Goal: Task Accomplishment & Management: Manage account settings

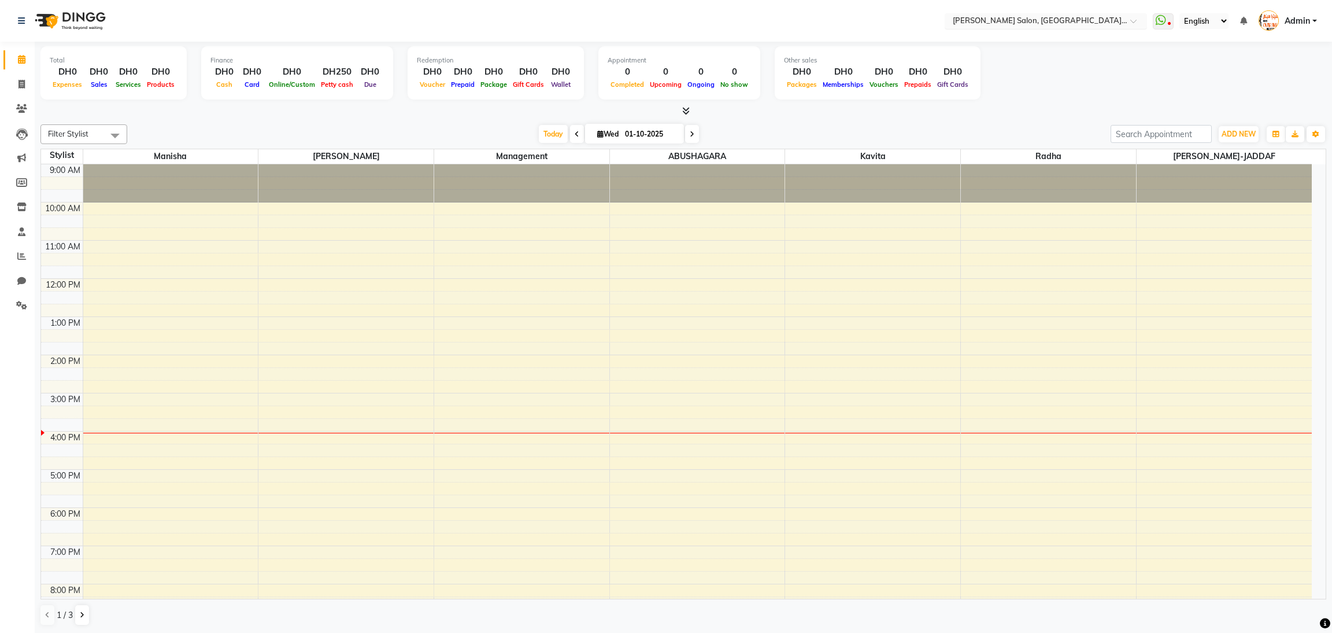
click at [1132, 13] on div "Select Location × Chitra Singh Salon, Alwahda, Alwahda" at bounding box center [1046, 21] width 202 height 16
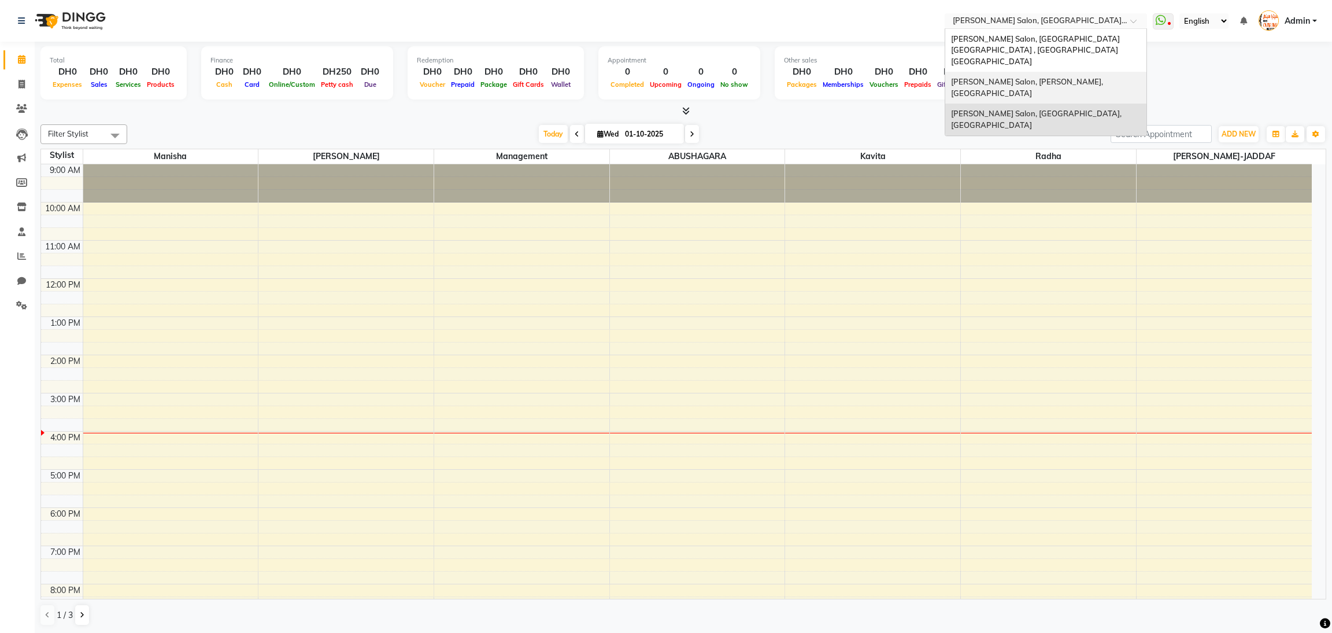
click at [1075, 77] on span "Chitra Singh Salon, Abu Shagara, Abu Shagara" at bounding box center [1028, 87] width 154 height 21
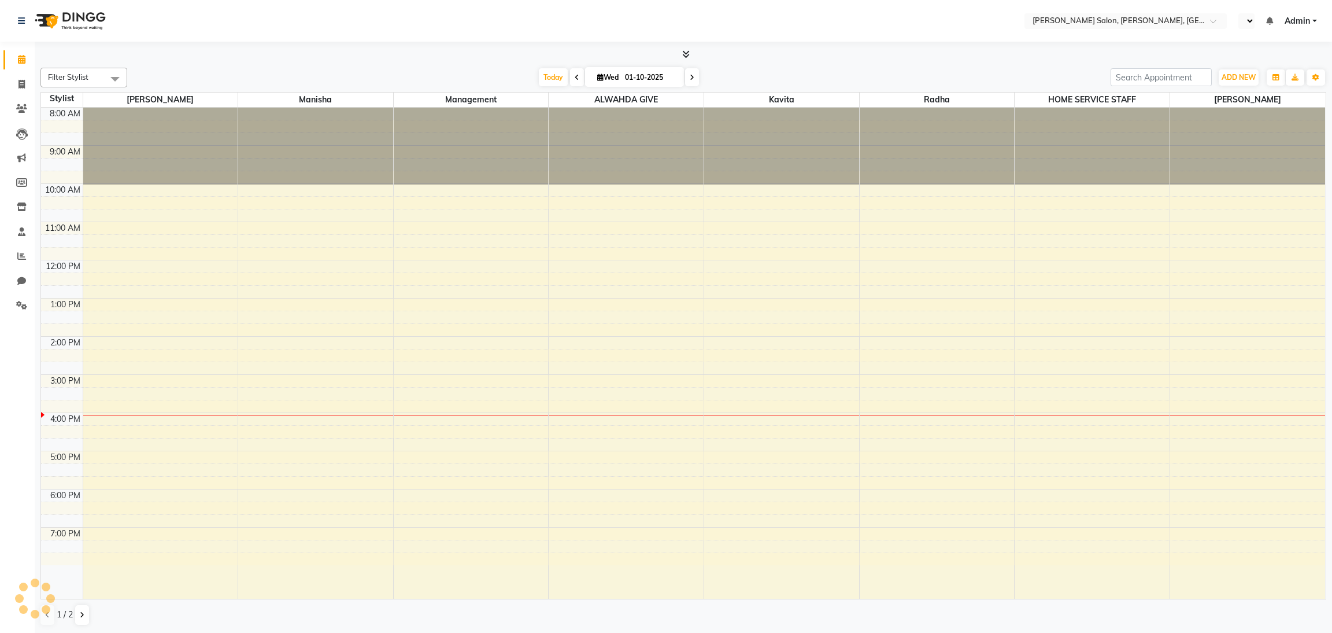
select select "en"
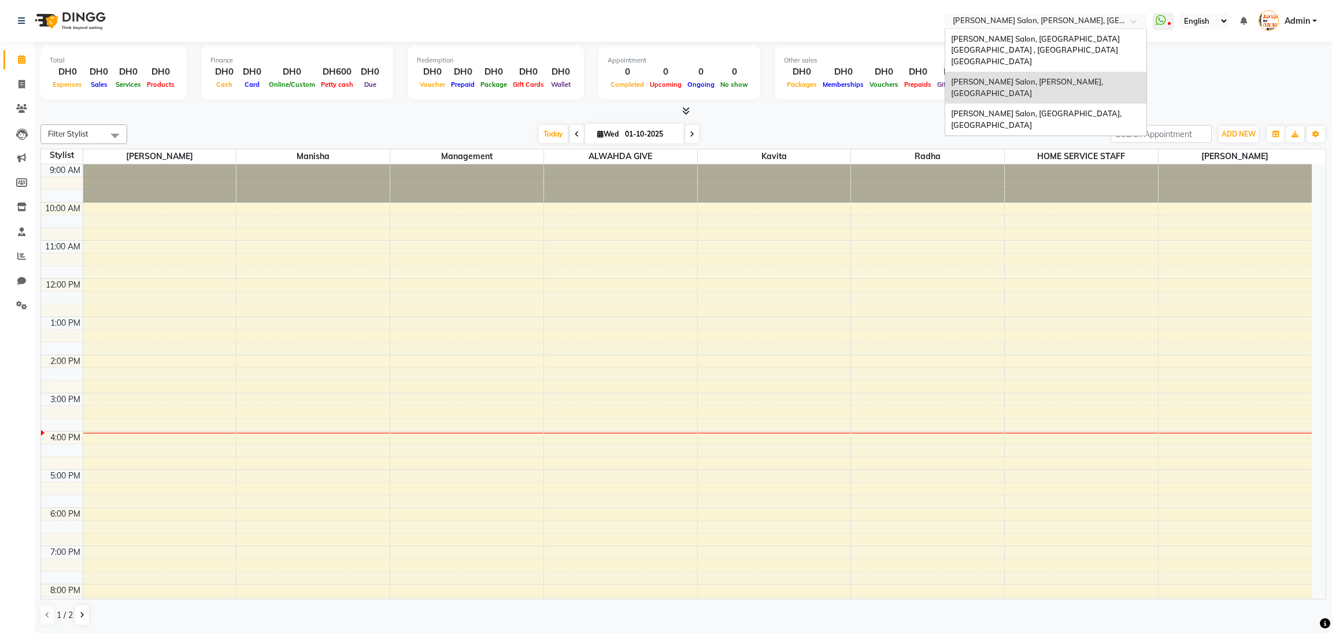
click at [1139, 19] on span at bounding box center [1138, 25] width 14 height 12
click at [1103, 38] on span "Chitra Singh Salon, Al Jaddaf Dubai , Al Jaddaf Dubai" at bounding box center [1036, 50] width 171 height 32
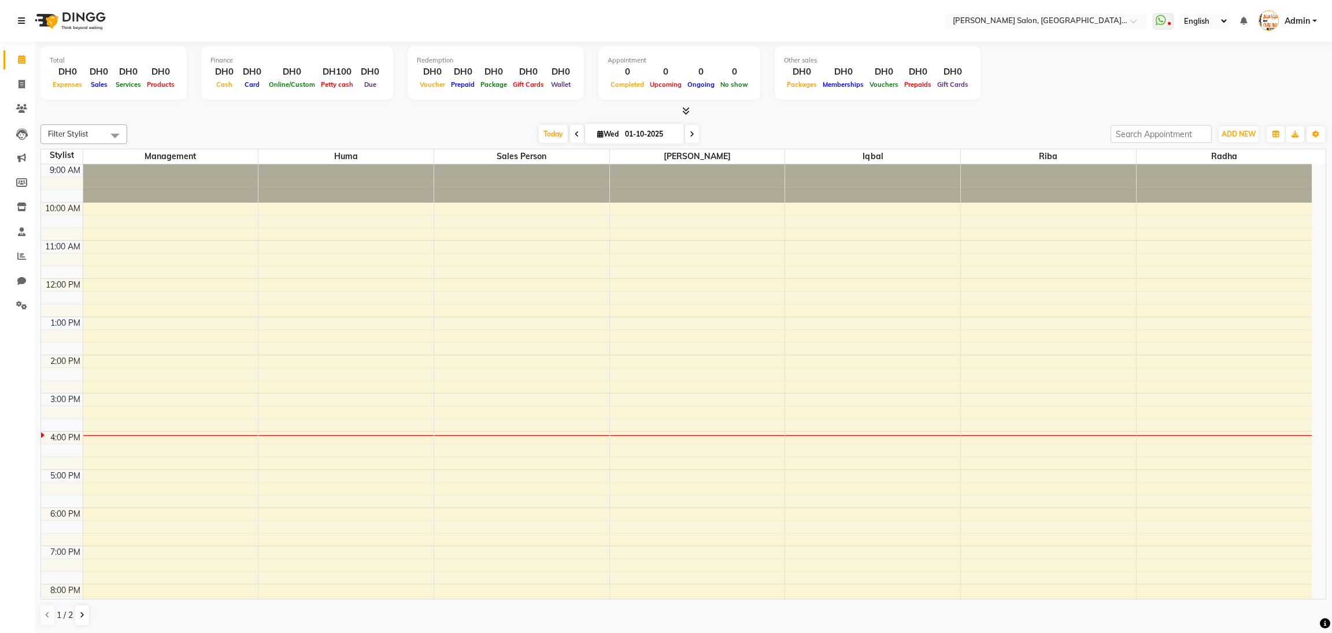
click at [22, 19] on icon at bounding box center [21, 21] width 7 height 8
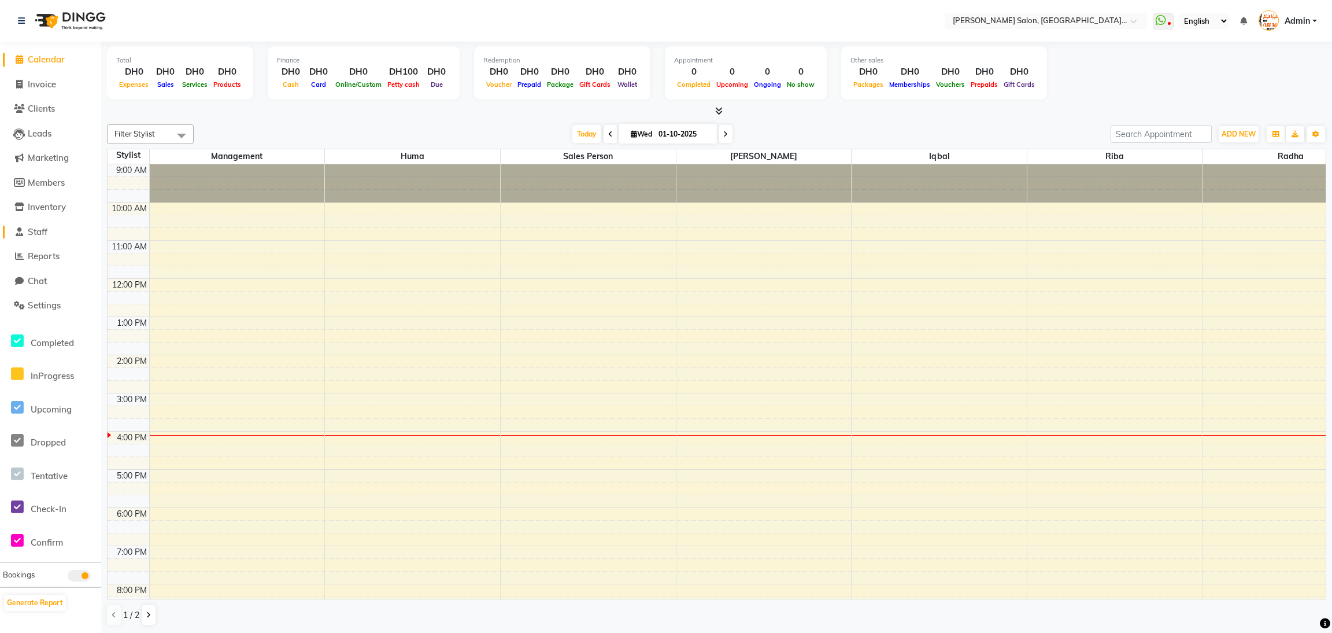
click at [45, 237] on span "Staff" at bounding box center [38, 231] width 20 height 11
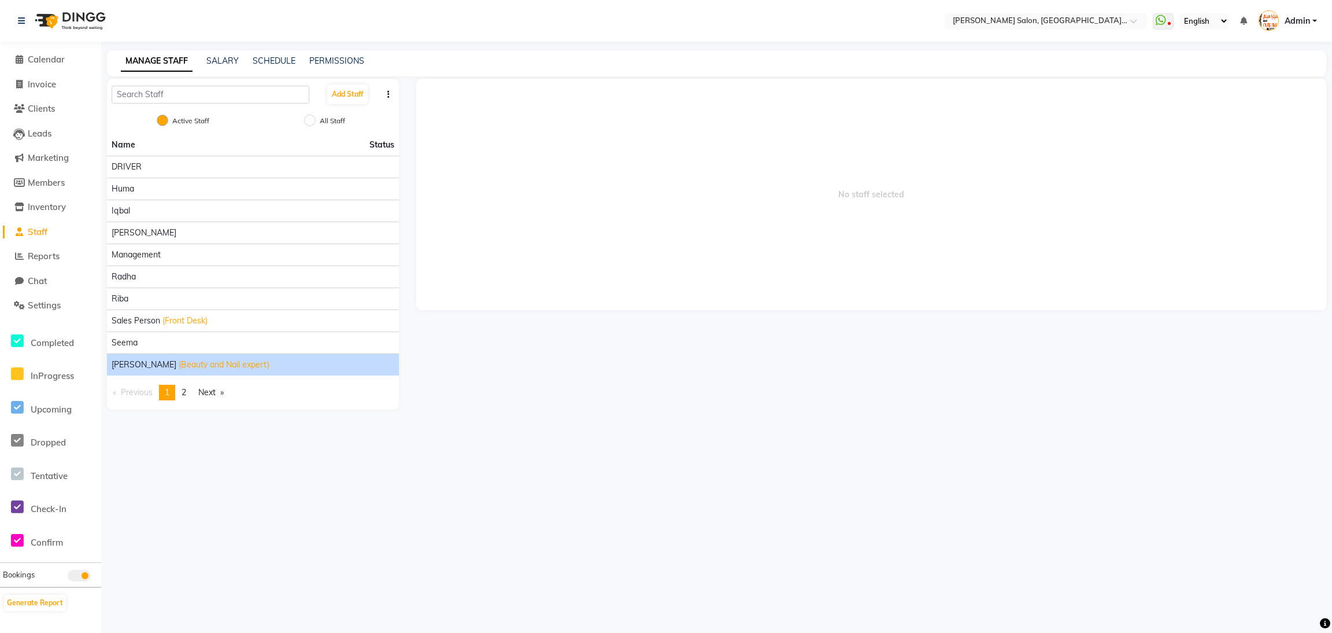
click at [179, 365] on span "(Beauty and Nail expert)" at bounding box center [224, 365] width 91 height 12
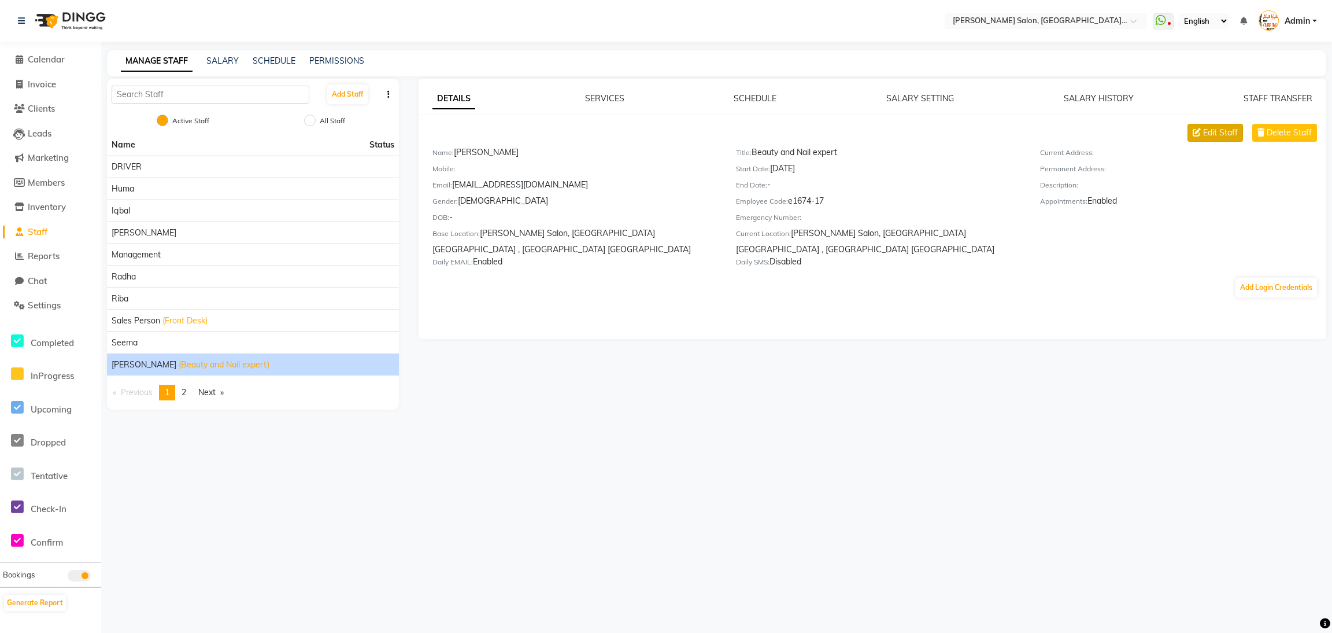
click at [1217, 136] on span "Edit Staff" at bounding box center [1221, 133] width 35 height 12
select select "[DEMOGRAPHIC_DATA]"
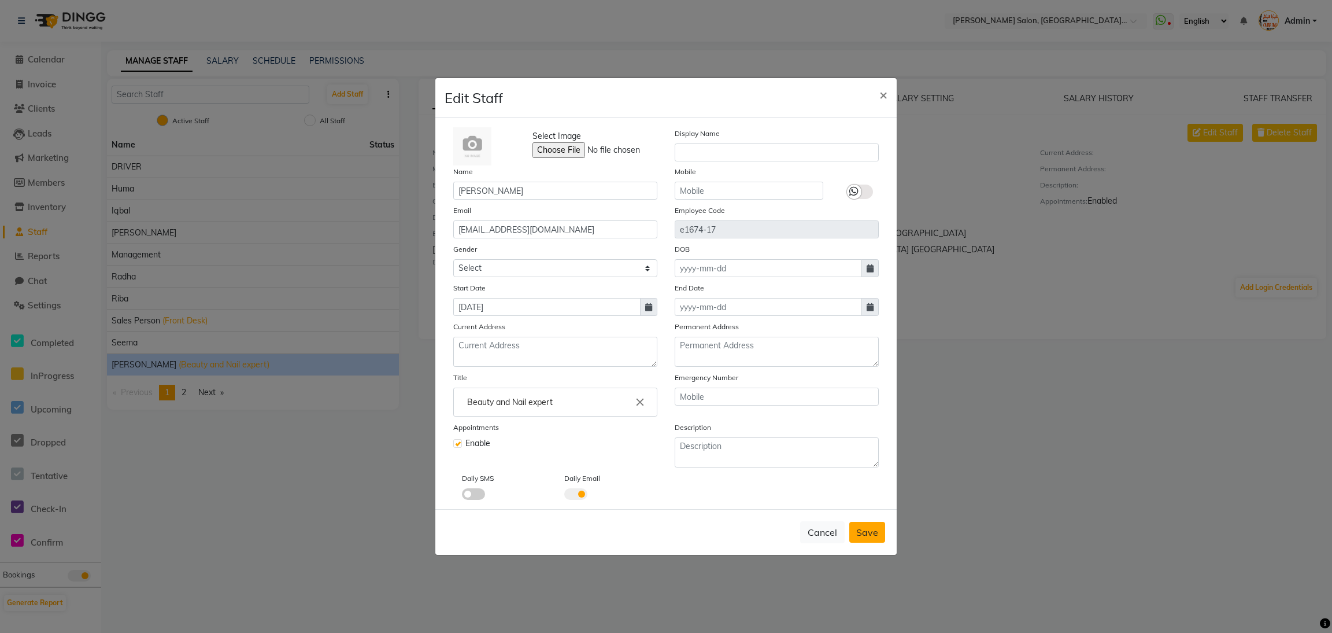
click at [873, 536] on span "Save" at bounding box center [868, 532] width 22 height 12
select select
checkbox input "false"
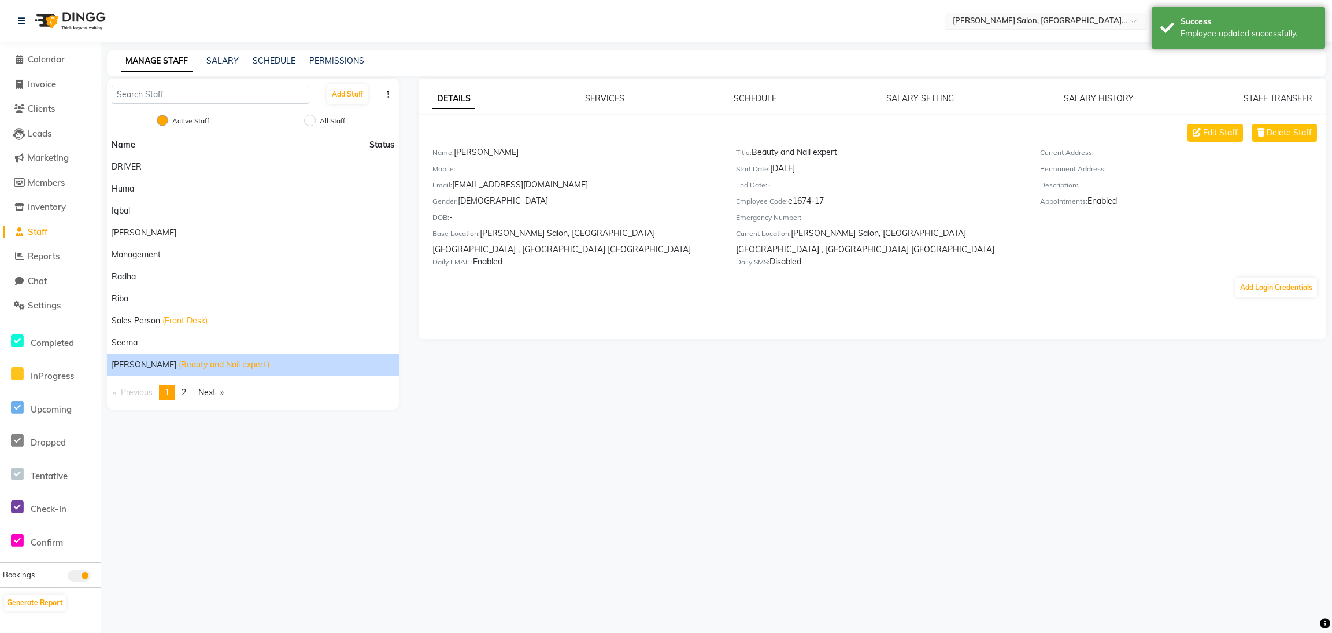
click at [1132, 24] on span at bounding box center [1138, 25] width 14 height 12
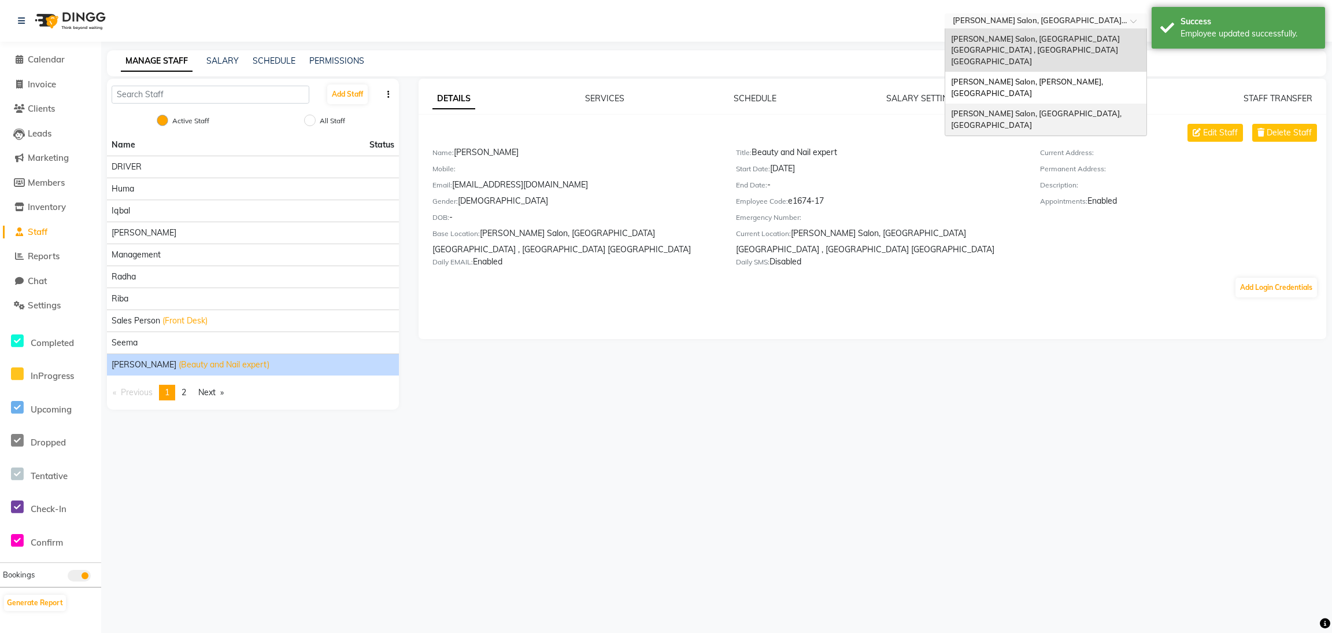
click at [1071, 109] on span "[PERSON_NAME] Salon, [GEOGRAPHIC_DATA], [GEOGRAPHIC_DATA]" at bounding box center [1037, 119] width 172 height 21
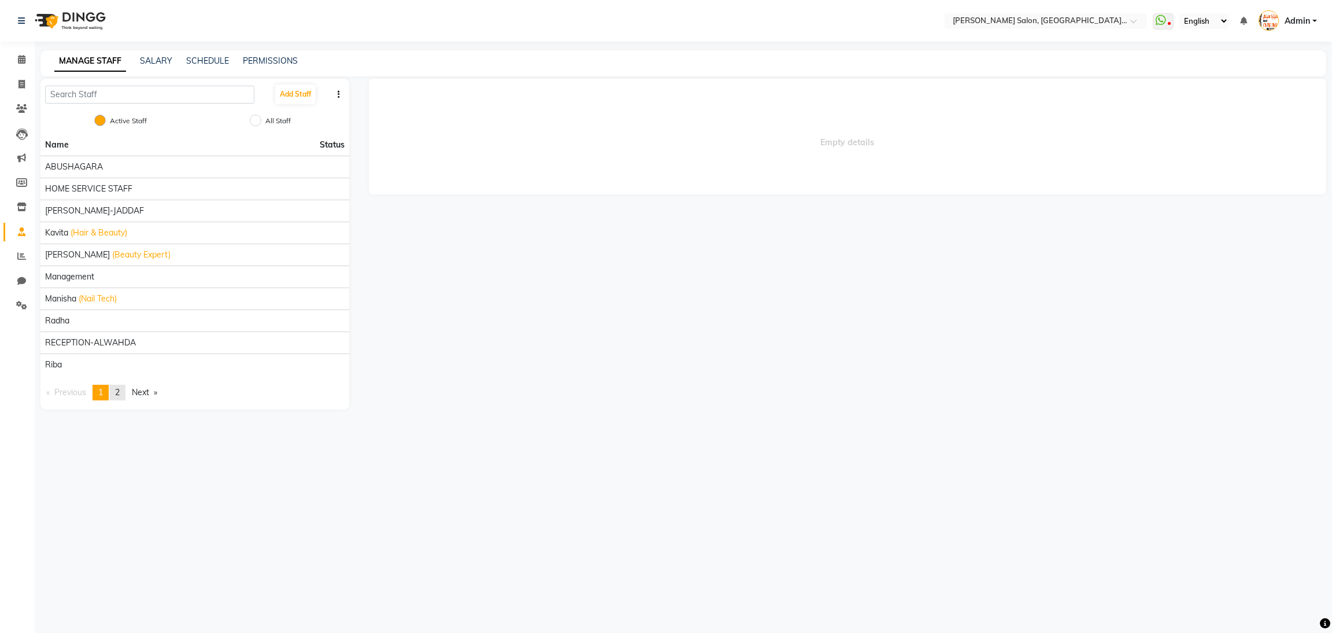
click at [120, 393] on span "2" at bounding box center [117, 392] width 5 height 10
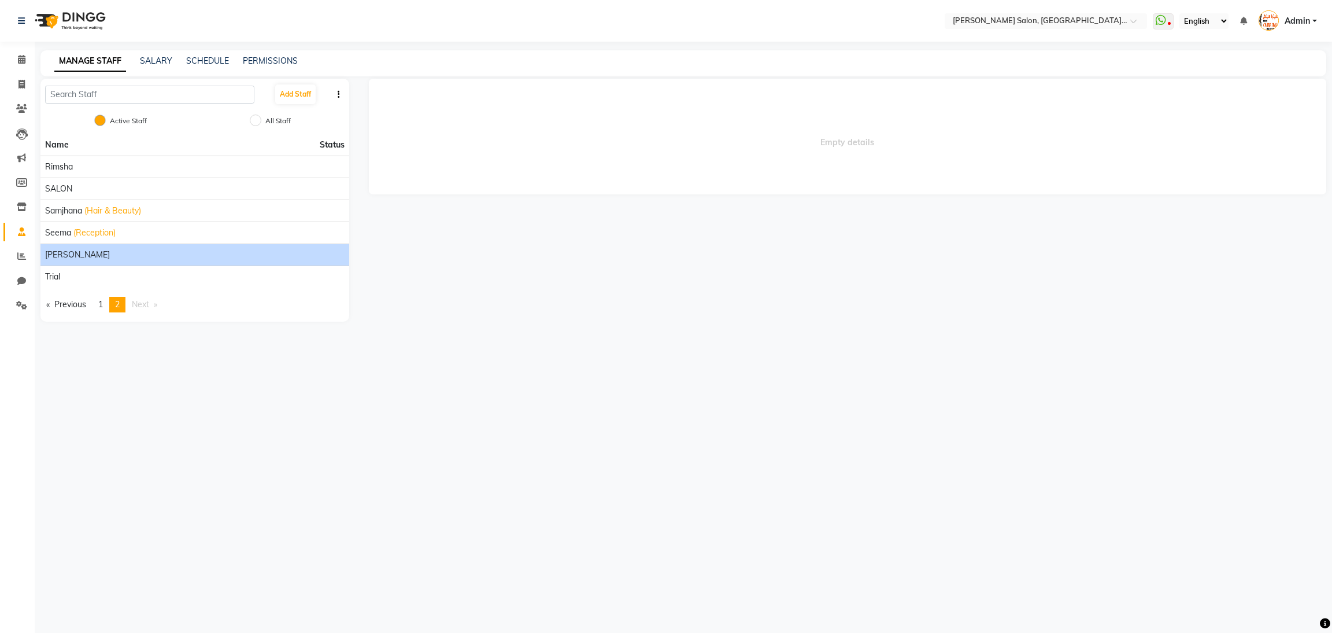
click at [88, 262] on li "[PERSON_NAME]" at bounding box center [194, 254] width 309 height 22
click at [61, 254] on span "[PERSON_NAME]" at bounding box center [77, 255] width 65 height 12
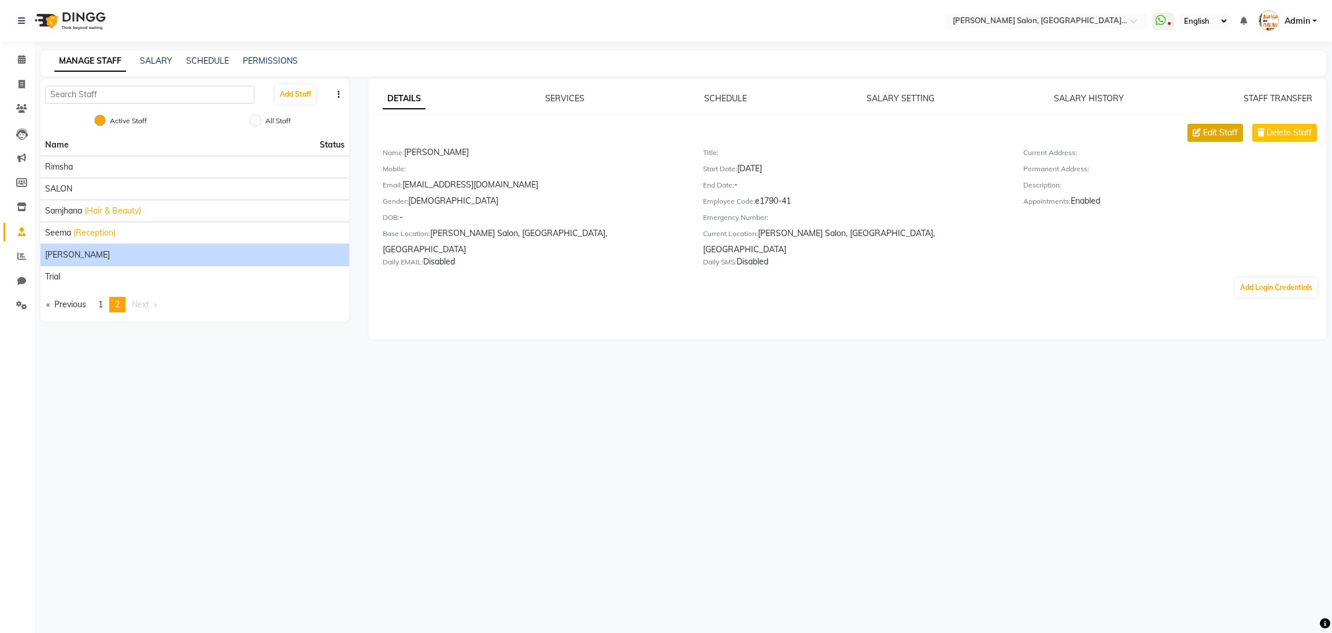
click at [1198, 136] on icon at bounding box center [1197, 132] width 8 height 8
select select "[DEMOGRAPHIC_DATA]"
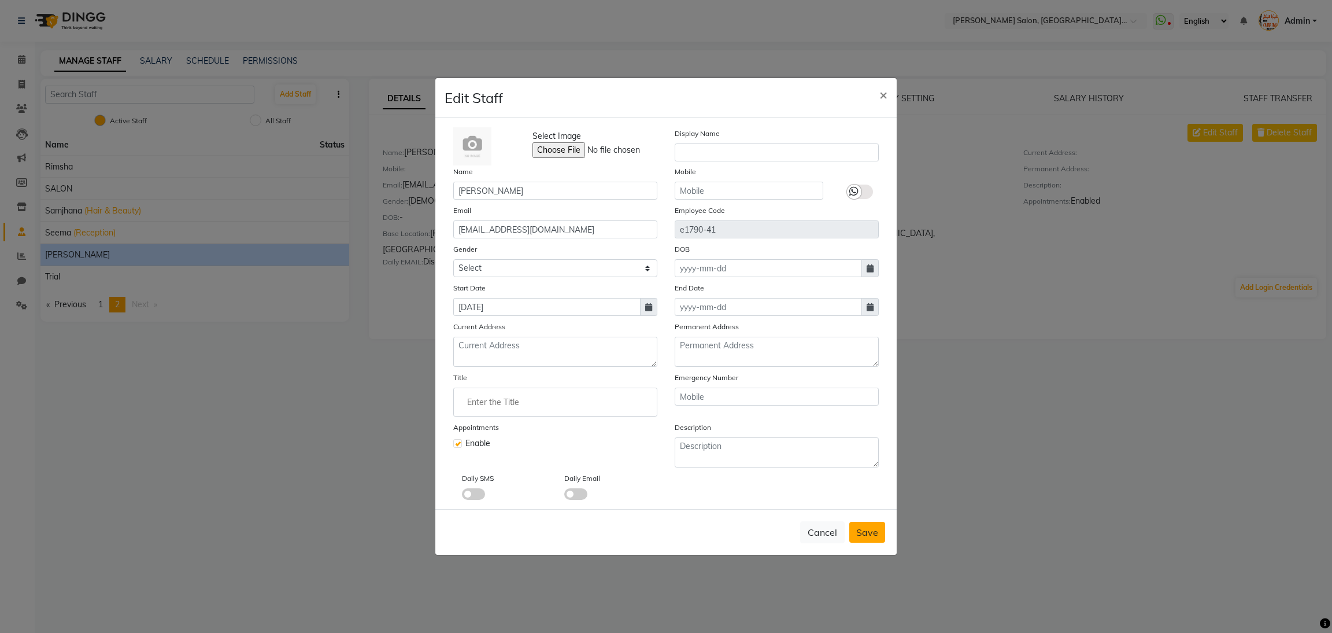
click at [869, 531] on span "Save" at bounding box center [868, 532] width 22 height 12
select select
checkbox input "false"
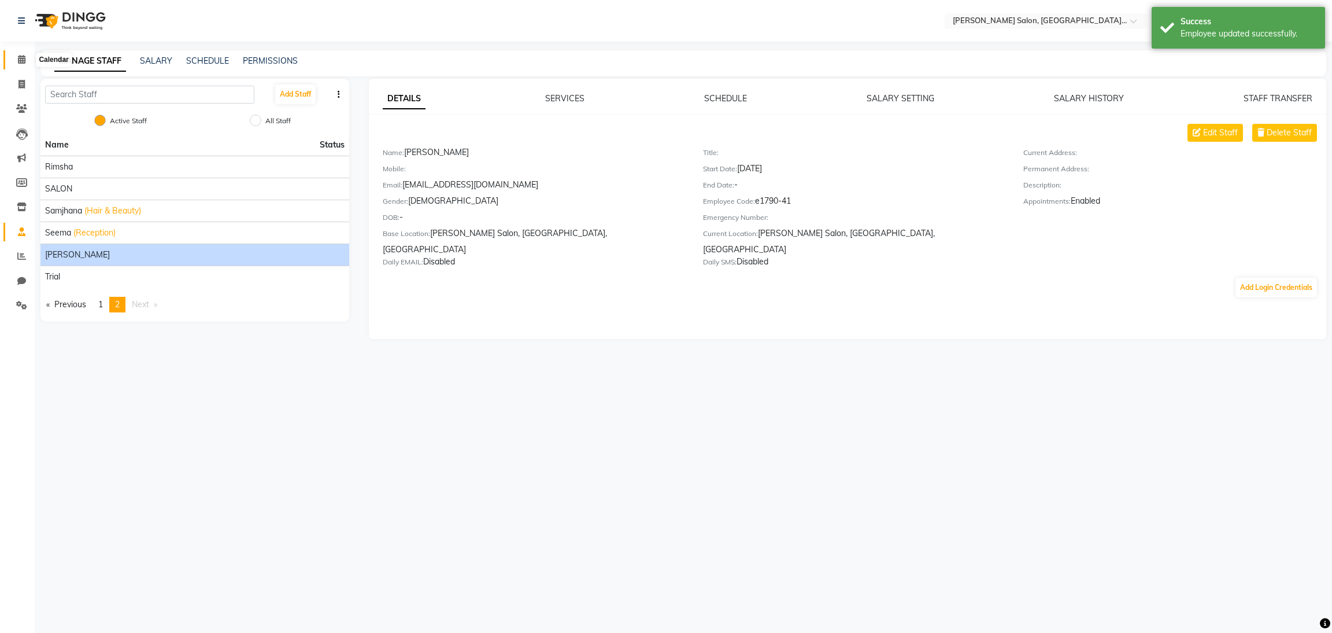
click at [20, 56] on icon at bounding box center [22, 59] width 8 height 9
